Goal: Task Accomplishment & Management: Complete application form

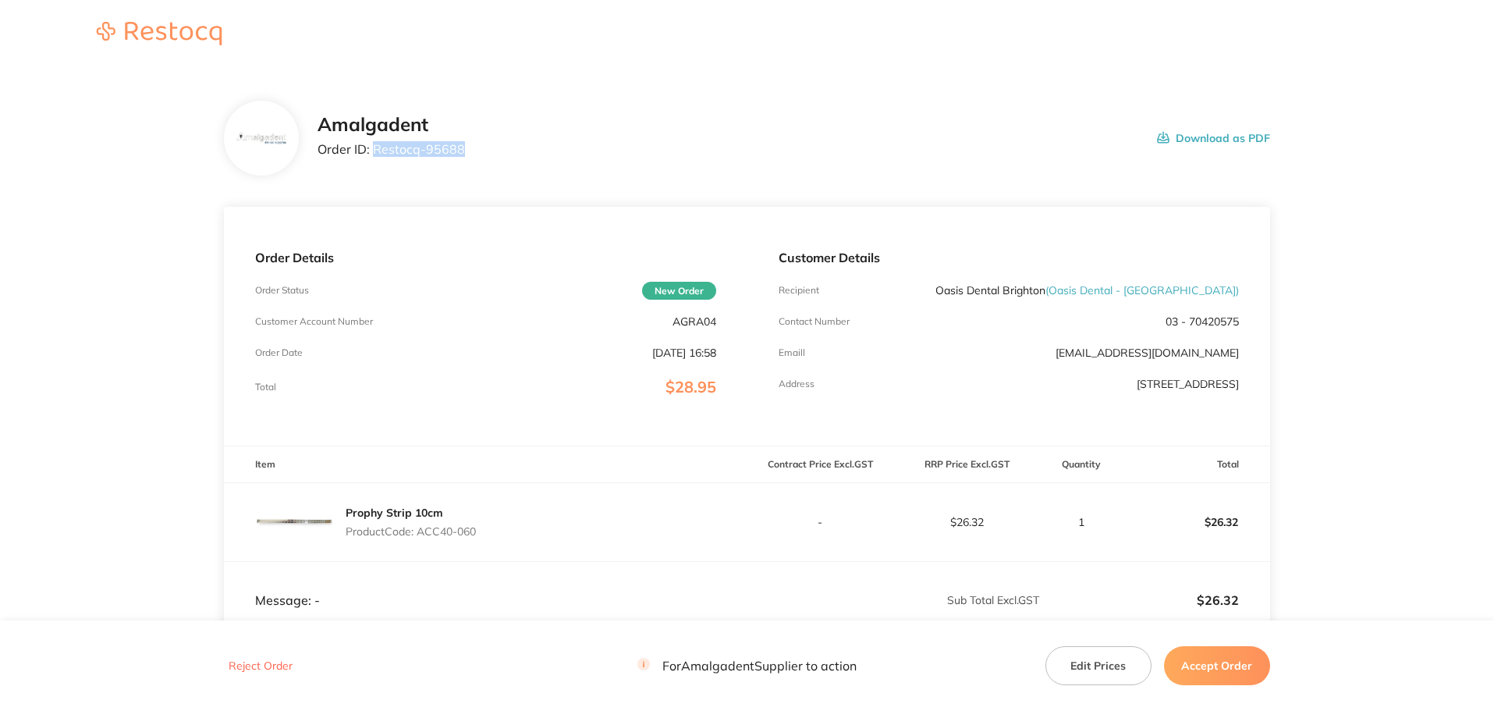
drag, startPoint x: 467, startPoint y: 151, endPoint x: 378, endPoint y: 147, distance: 89.8
click at [375, 147] on div "Amalgadent Order ID: Restocq- 95688 Download as PDF" at bounding box center [793, 138] width 952 height 48
copy p "Restocq- 95688"
click at [67, 187] on main "Amalgadent Order ID: Restocq- 95688 Download as PDF Order Details Order Status …" at bounding box center [747, 460] width 1494 height 782
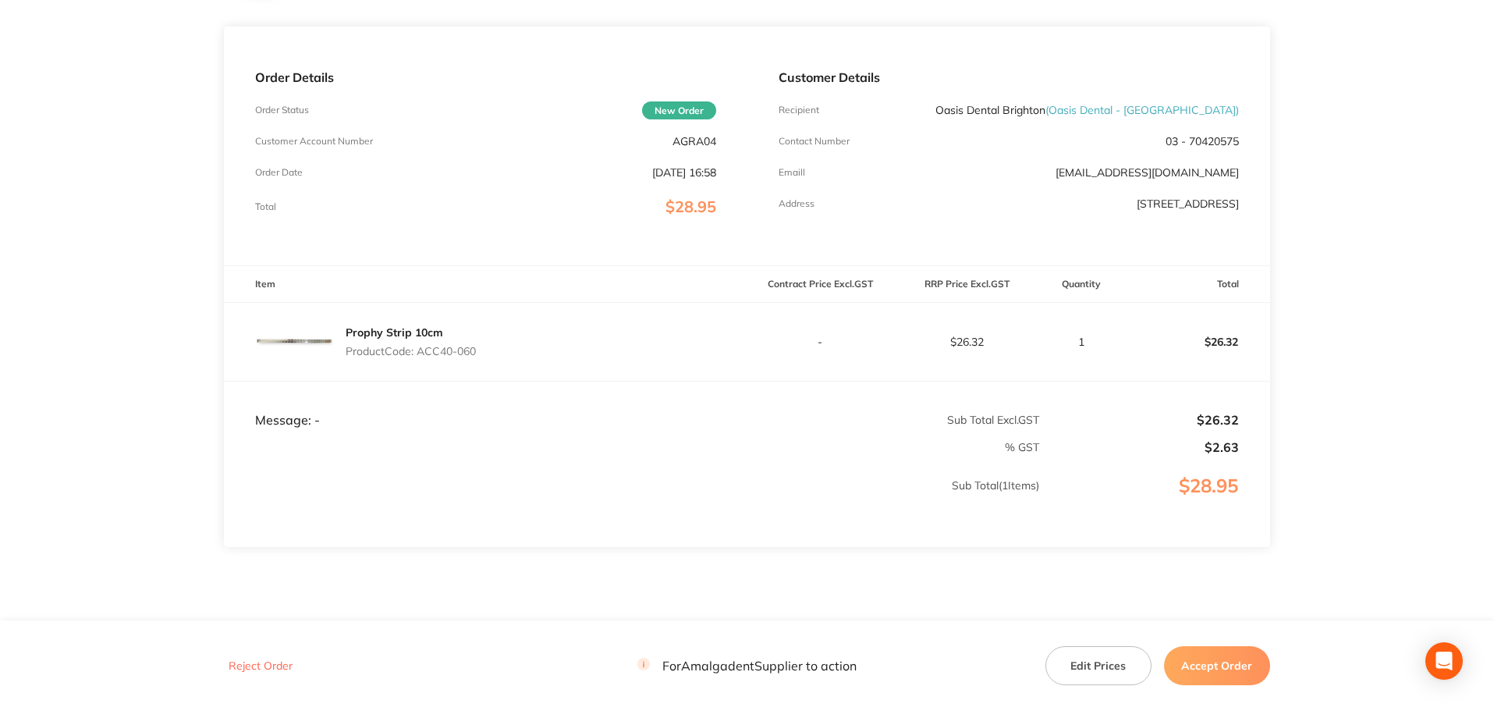
scroll to position [208, 0]
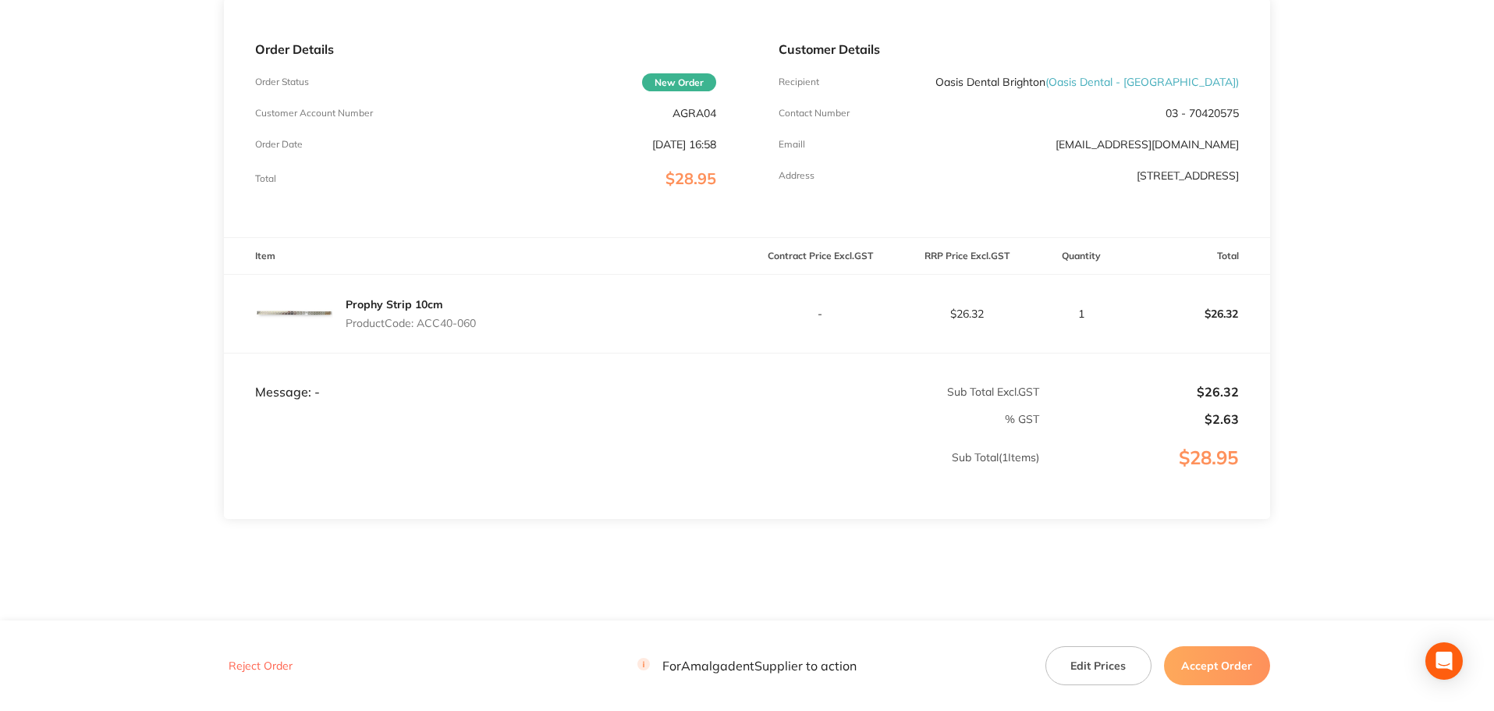
drag, startPoint x: 495, startPoint y: 324, endPoint x: 432, endPoint y: 321, distance: 63.2
click at [420, 321] on div "Prophy Strip 10cm Product Code: ACC40-060" at bounding box center [485, 314] width 523 height 78
copy p "ACC40-060"
click at [1222, 665] on button "Accept Order" at bounding box center [1217, 665] width 106 height 39
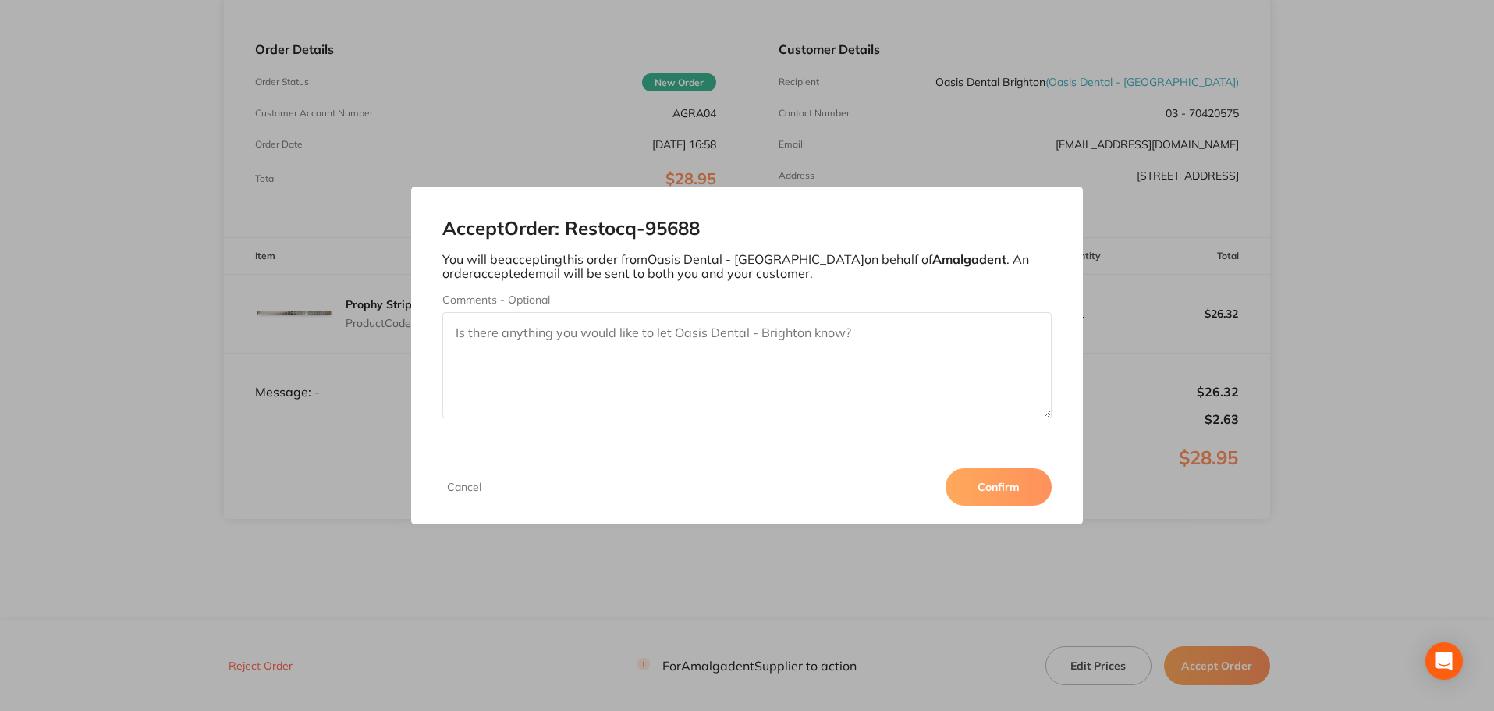
click at [661, 337] on textarea "Comments - Optional" at bounding box center [747, 365] width 610 height 106
type textarea "f"
type textarea "FREIGHT CHARGE APPLIED FOR ORDER UNDER $50"
click at [1002, 488] on button "Confirm" at bounding box center [998, 486] width 106 height 37
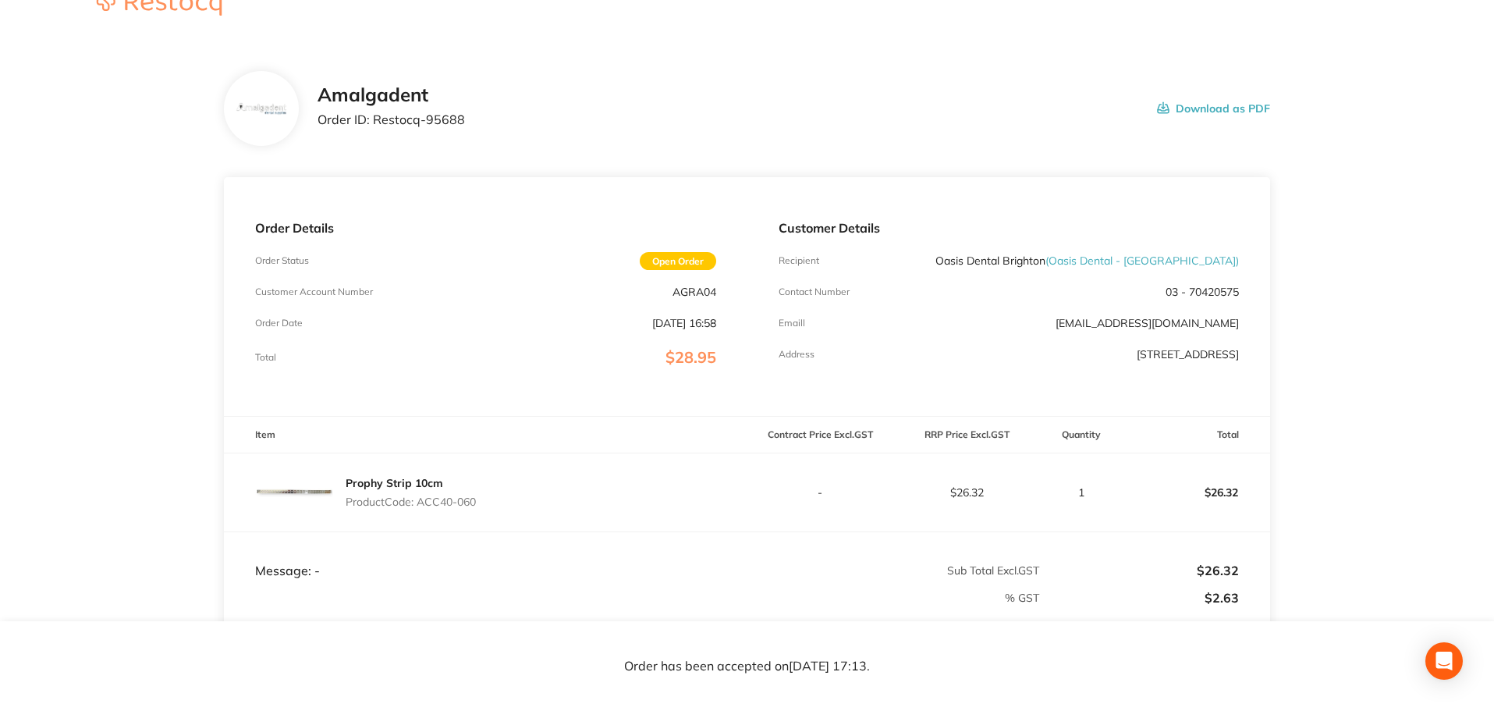
scroll to position [0, 0]
